Goal: Check status: Check status

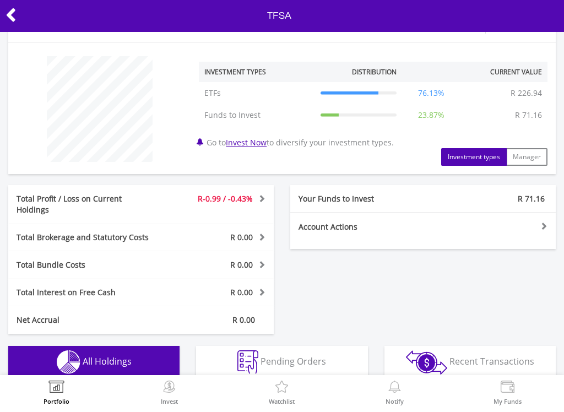
scroll to position [48, 0]
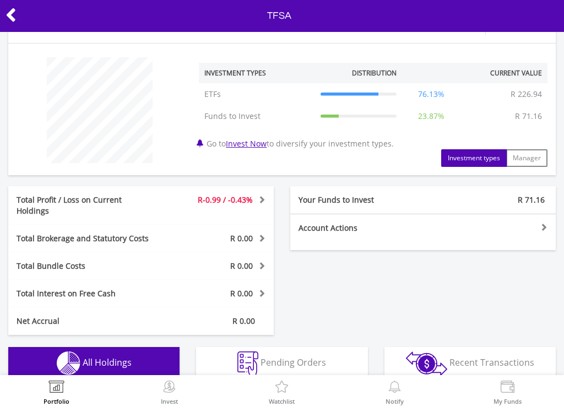
click at [540, 158] on button "Manager" at bounding box center [526, 158] width 41 height 18
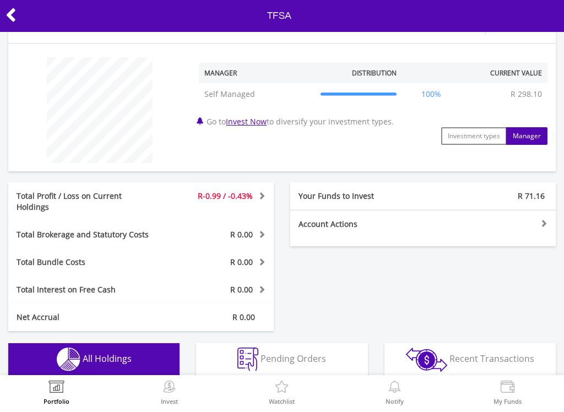
click at [494, 140] on button "Investment types" at bounding box center [474, 136] width 66 height 18
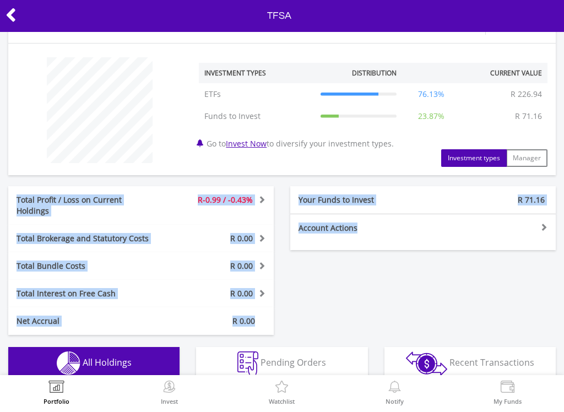
click at [482, 289] on div "Total Profit / Loss on Current Holdings R-0.99 / -0.43% Last Valuation R 226.94…" at bounding box center [282, 260] width 564 height 149
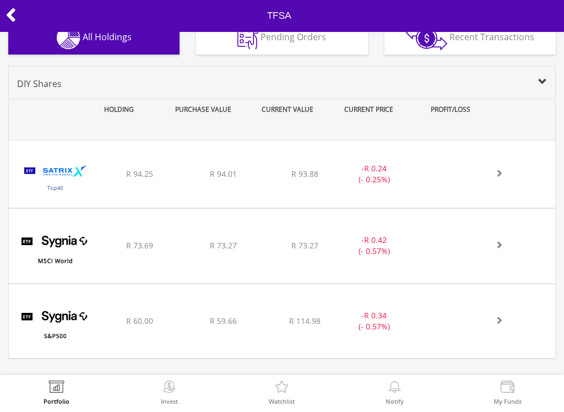
scroll to position [371, 0]
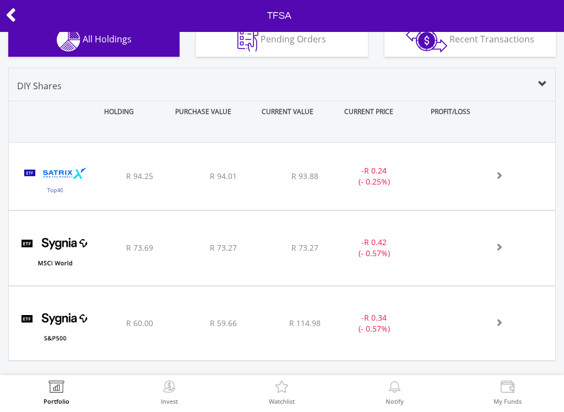
click at [514, 171] on div at bounding box center [493, 176] width 126 height 11
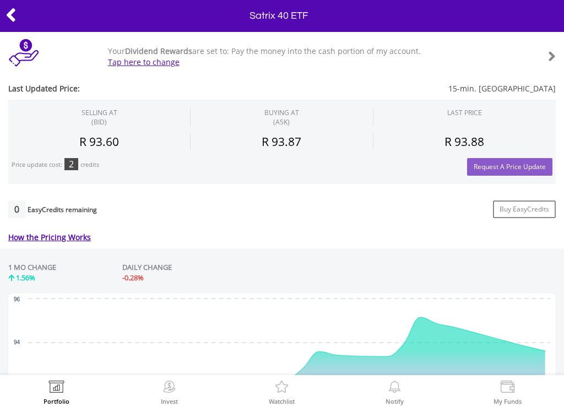
scroll to position [298, 0]
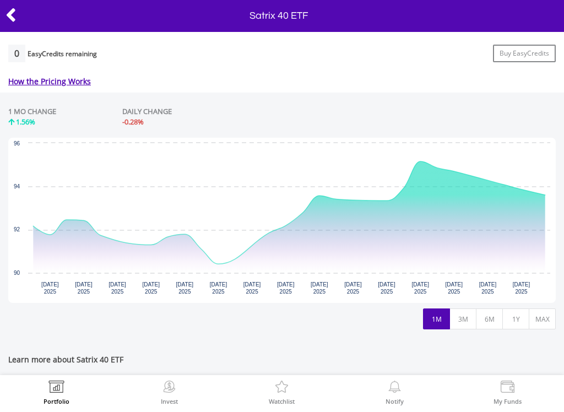
click at [466, 318] on button "3M" at bounding box center [463, 319] width 27 height 21
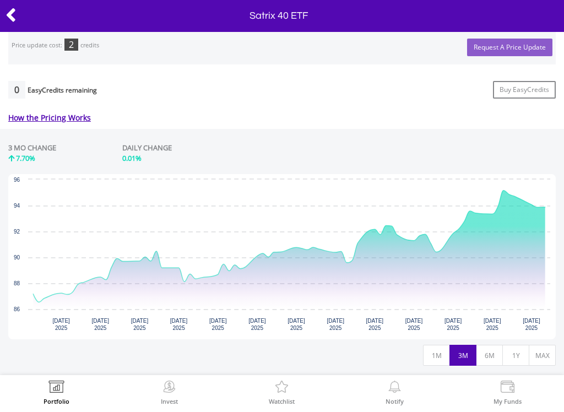
click at [497, 363] on button "6M" at bounding box center [489, 355] width 27 height 21
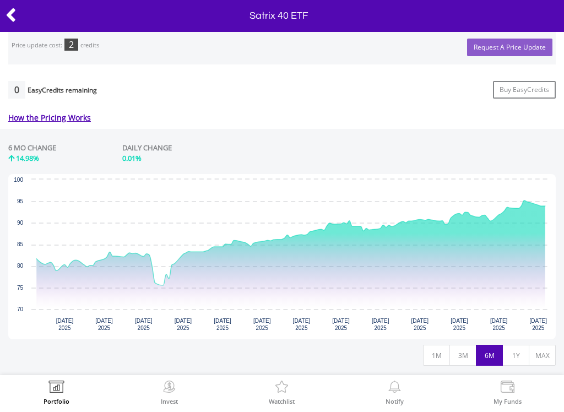
click at [525, 349] on button "1Y" at bounding box center [515, 355] width 27 height 21
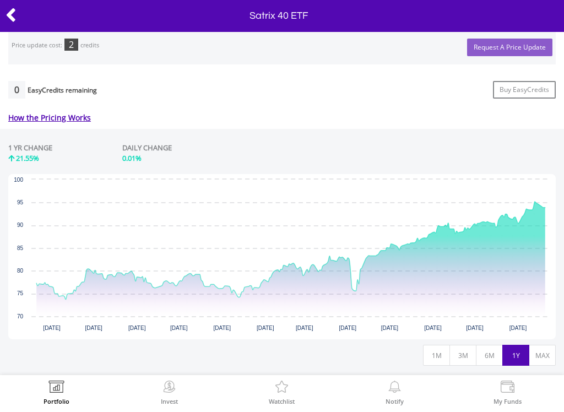
click at [545, 351] on button "MAX" at bounding box center [542, 355] width 27 height 21
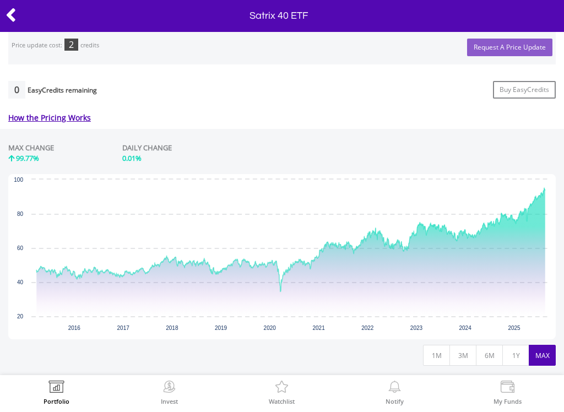
click at [23, 11] on div at bounding box center [28, 15] width 56 height 23
click at [15, 18] on icon at bounding box center [11, 14] width 11 height 21
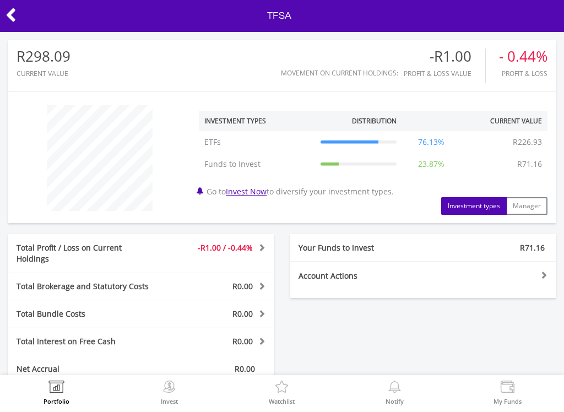
scroll to position [106, 183]
click at [11, 19] on icon at bounding box center [11, 14] width 11 height 21
